Goal: Find specific page/section: Find specific page/section

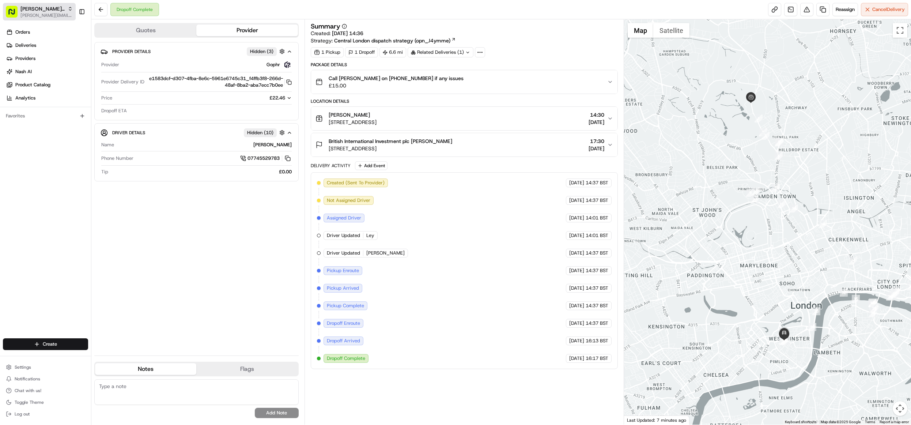
drag, startPoint x: 0, startPoint y: 0, endPoint x: 29, endPoint y: 10, distance: 30.6
click at [29, 10] on span "[PERSON_NAME] UK Test" at bounding box center [42, 8] width 44 height 7
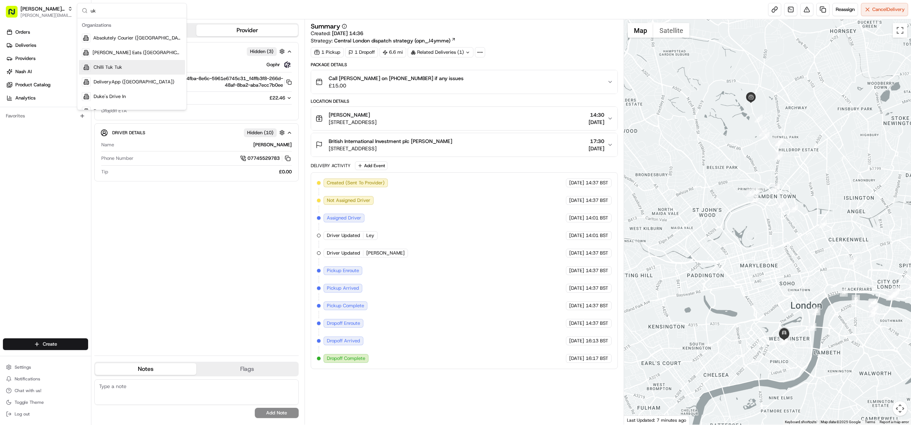
type input "u"
type input "demo"
